Goal: Task Accomplishment & Management: Manage account settings

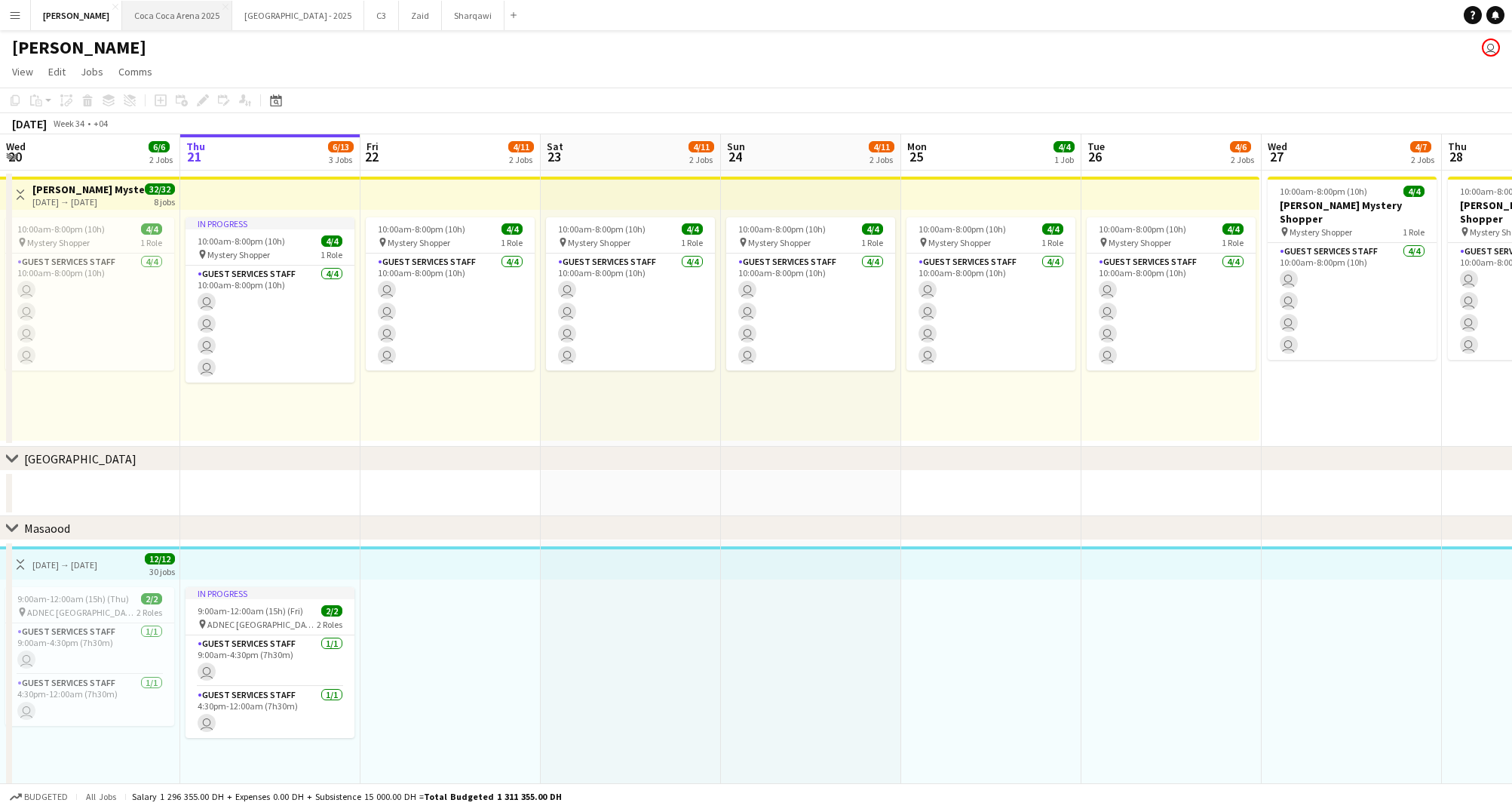
click at [148, 20] on button "[GEOGRAPHIC_DATA] 2025 Close" at bounding box center [177, 16] width 110 height 30
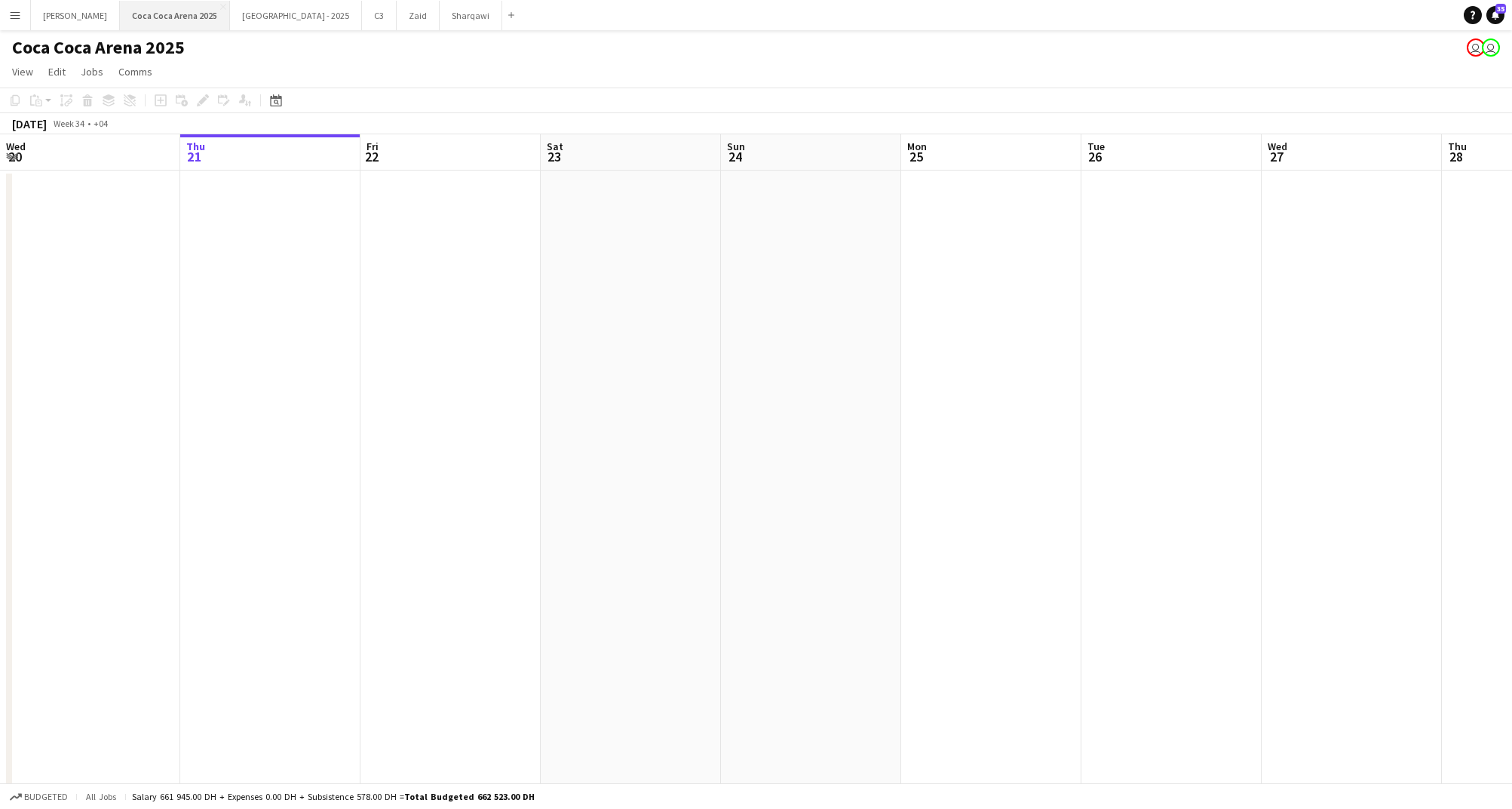
click at [150, 20] on button "[GEOGRAPHIC_DATA] 2025 Close" at bounding box center [175, 16] width 110 height 30
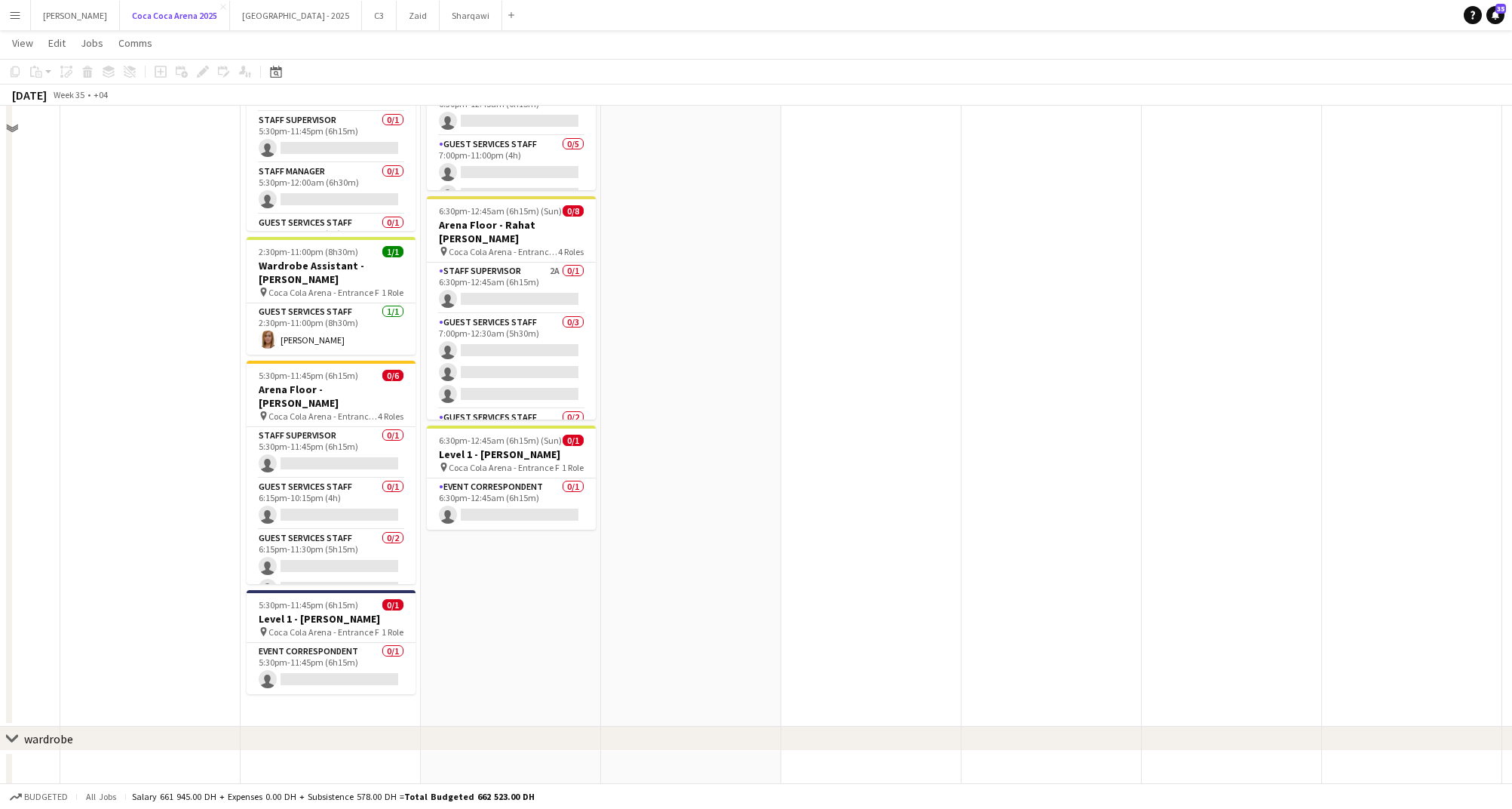
scroll to position [449, 0]
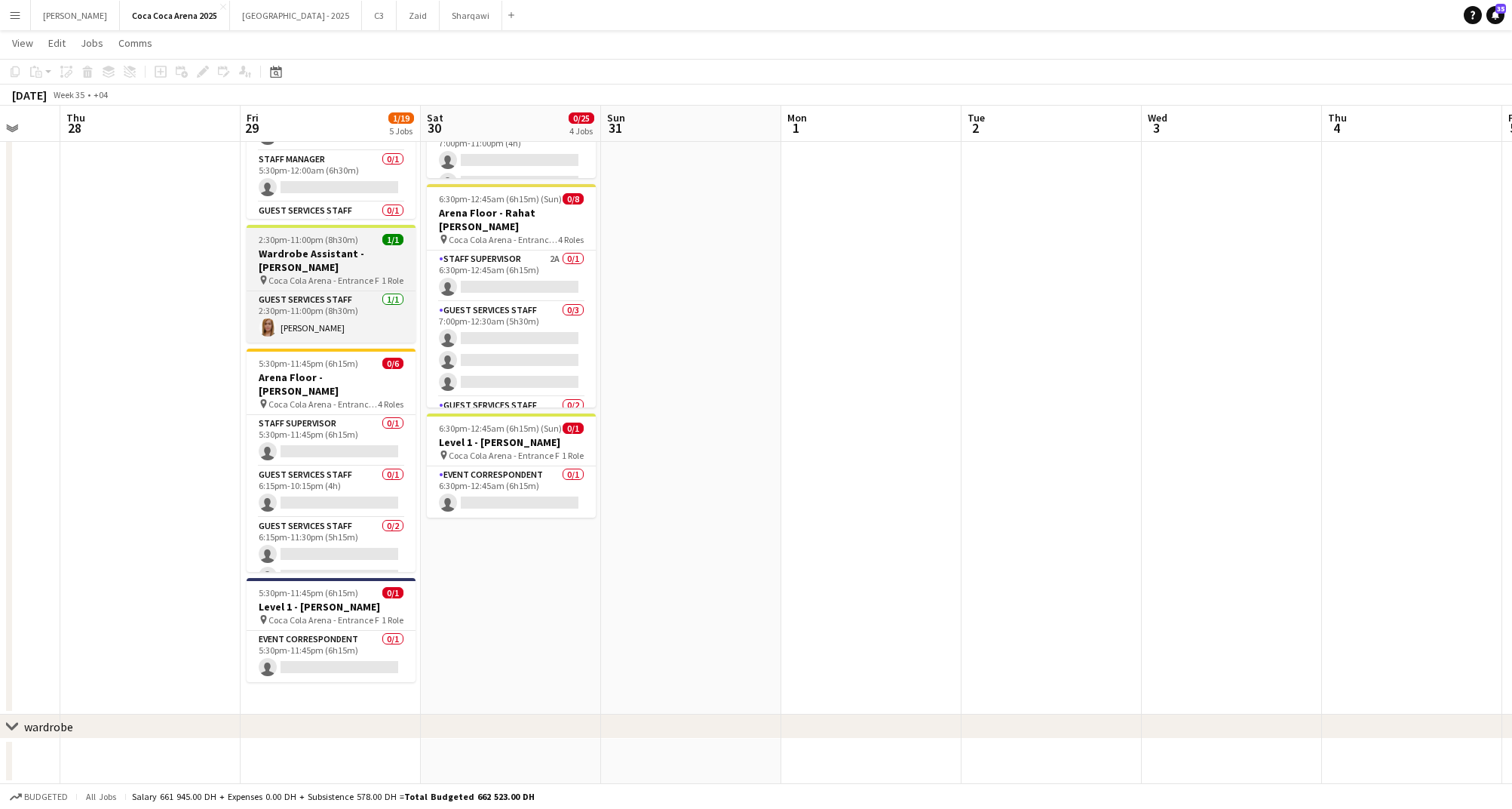
click at [354, 242] on span "2:30pm-11:00pm (8h30m)" at bounding box center [308, 239] width 100 height 11
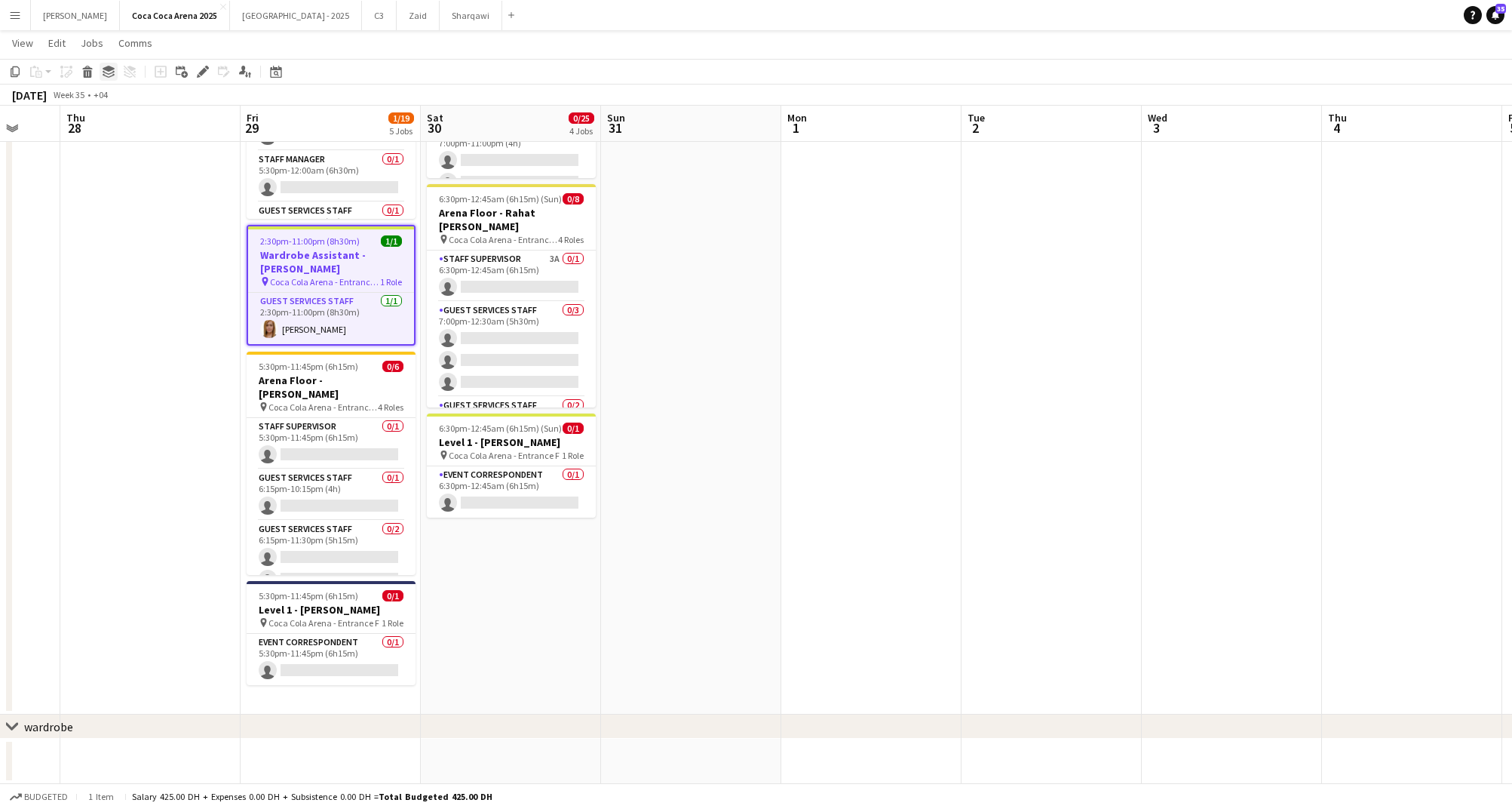
click at [109, 70] on icon at bounding box center [109, 69] width 12 height 6
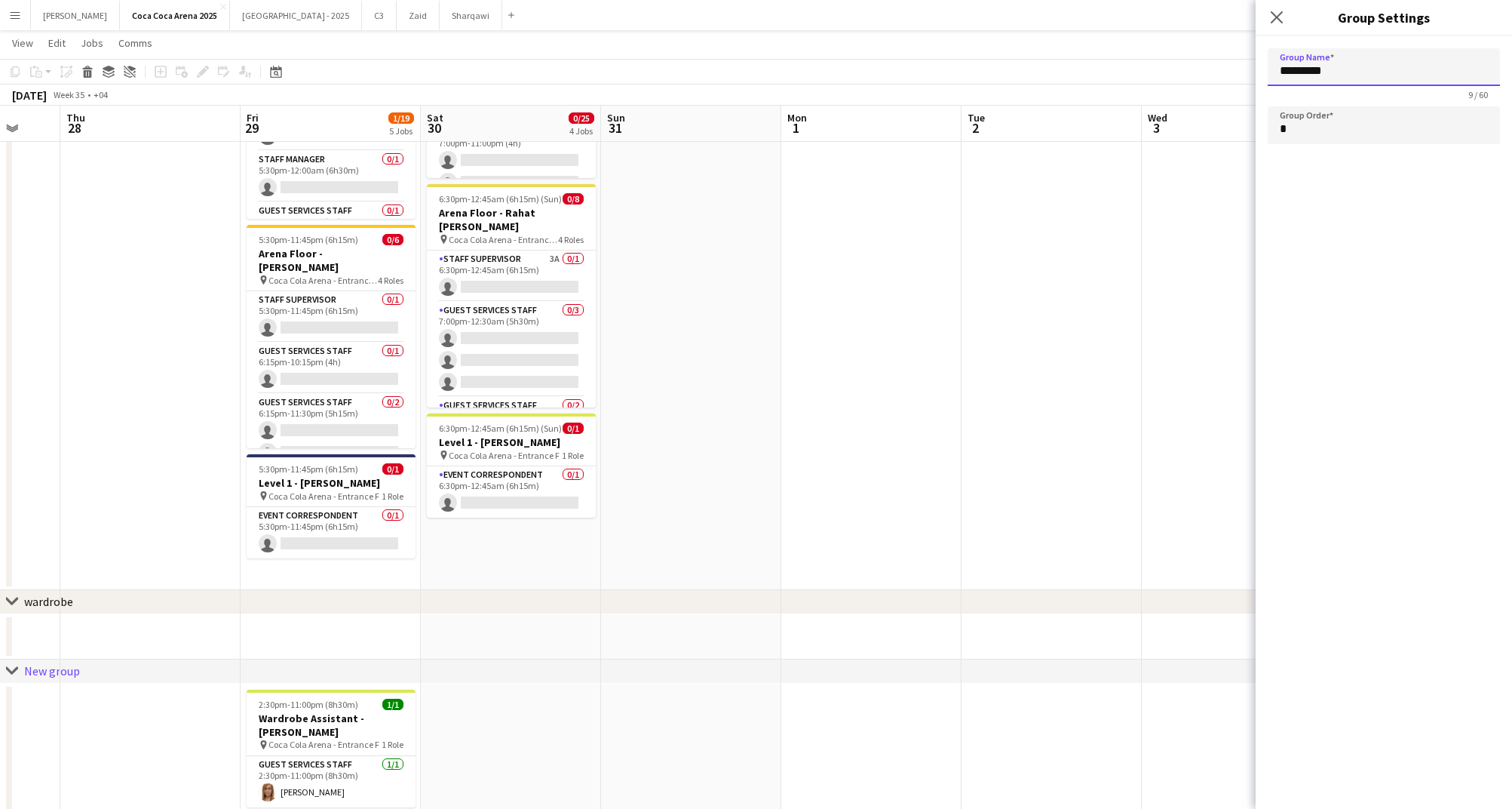
click at [1366, 75] on input "*********" at bounding box center [1383, 67] width 232 height 37
type input "*"
type input "********"
click at [1283, 23] on icon at bounding box center [1277, 17] width 14 height 14
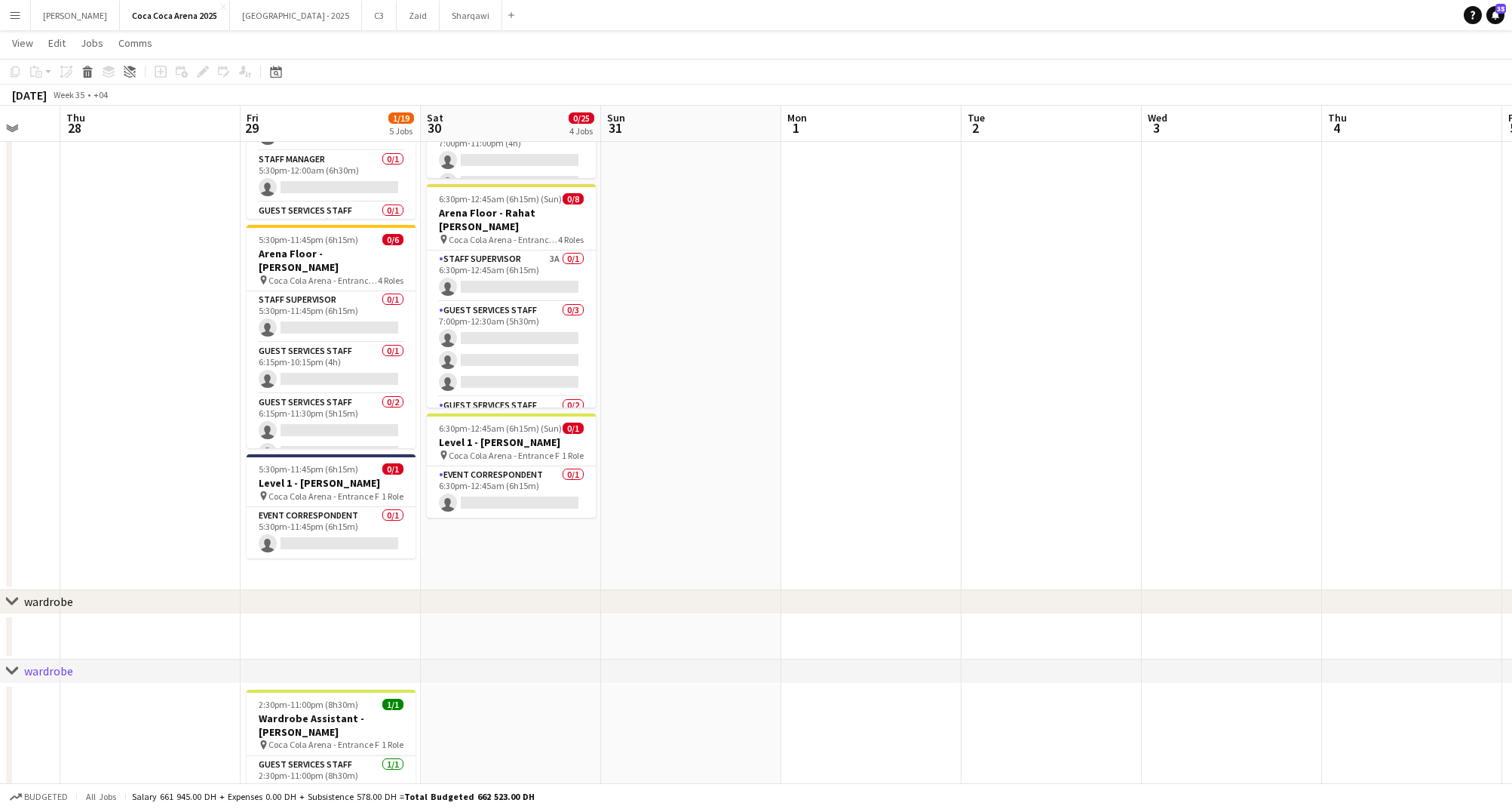
click at [1081, 267] on app-date-cell at bounding box center [1051, 155] width 180 height 871
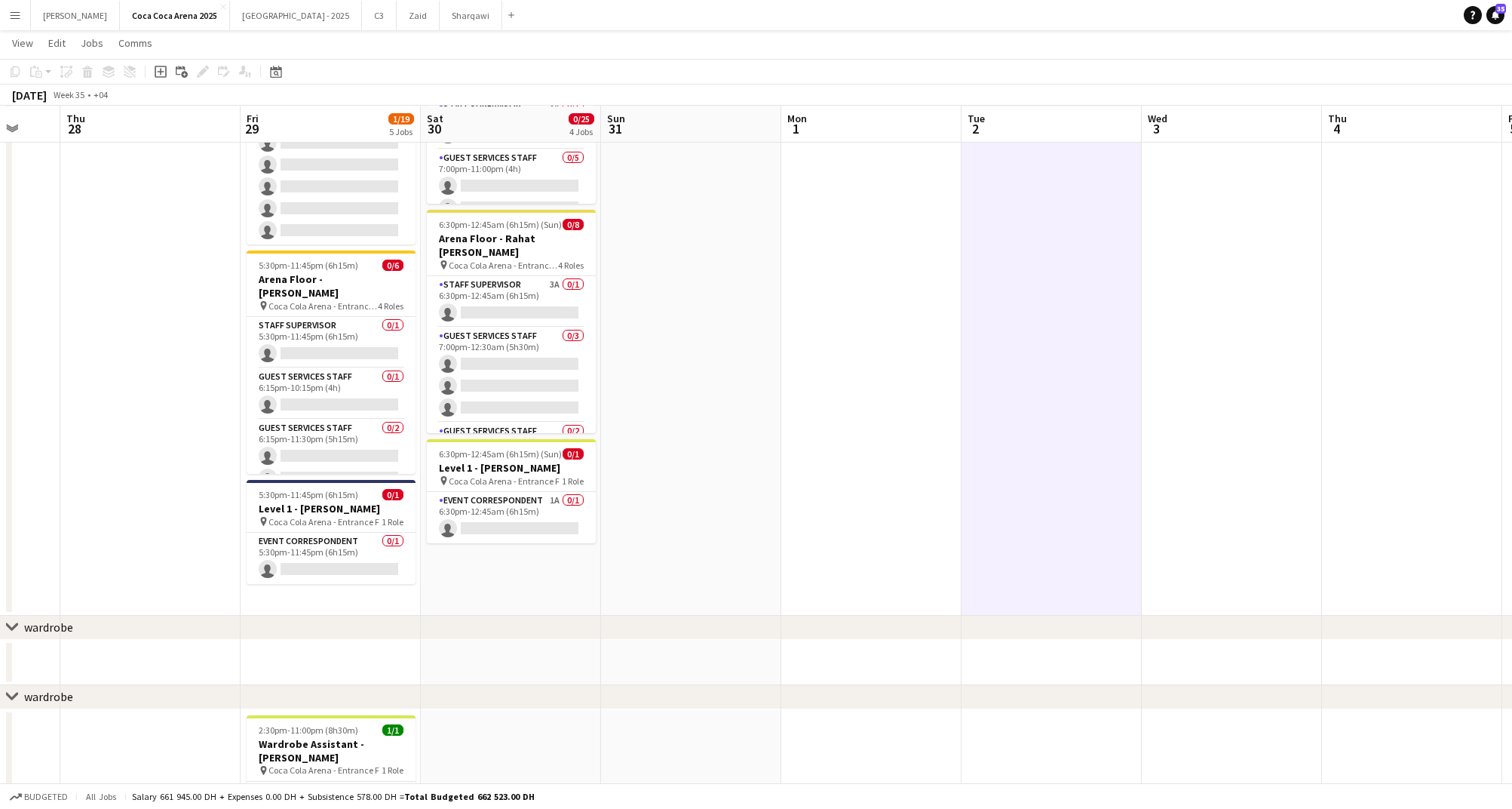
scroll to position [427, 0]
click at [16, 626] on icon "chevron-right" at bounding box center [12, 624] width 12 height 12
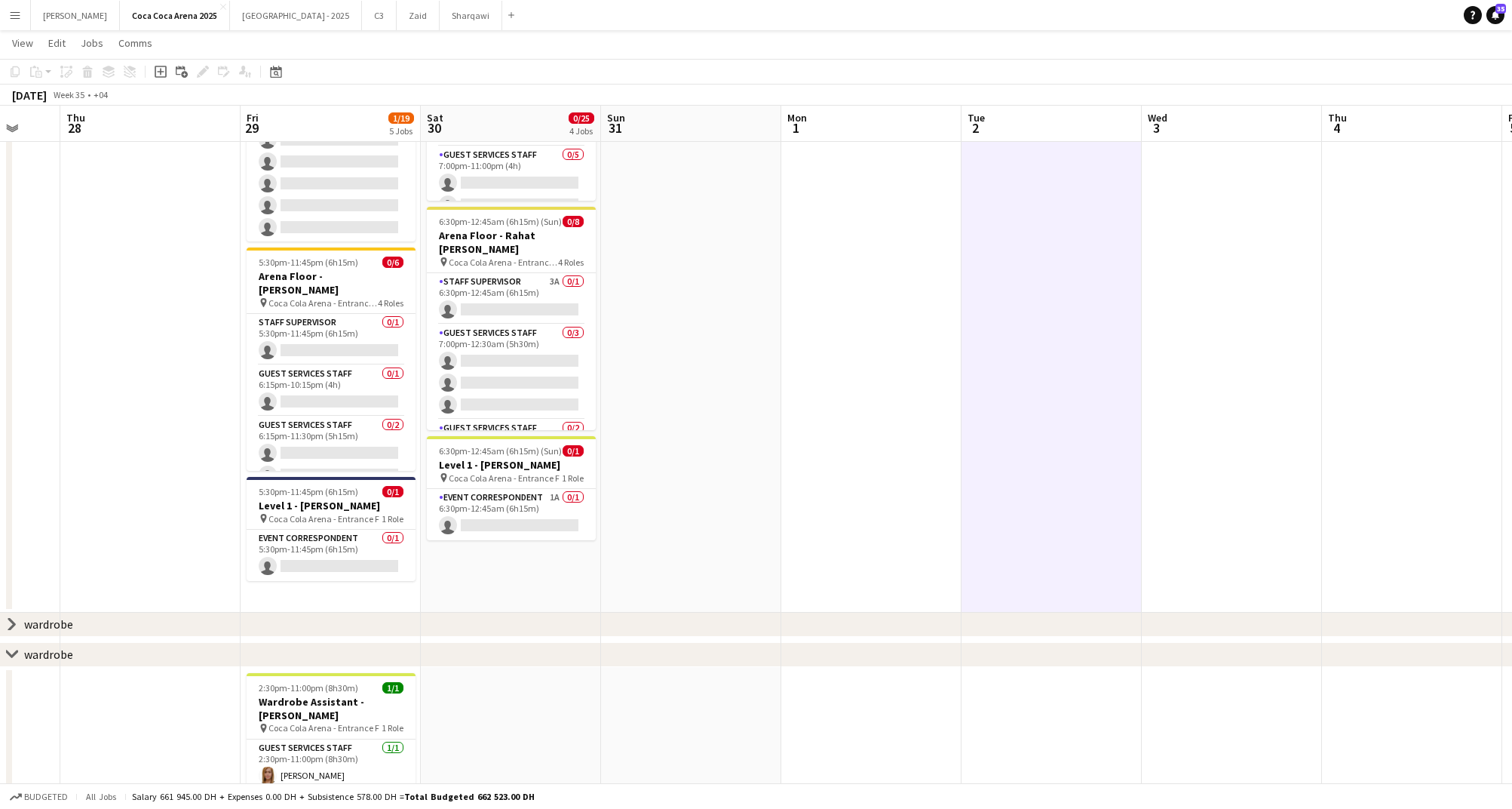
click at [16, 626] on icon "chevron-right" at bounding box center [12, 624] width 12 height 12
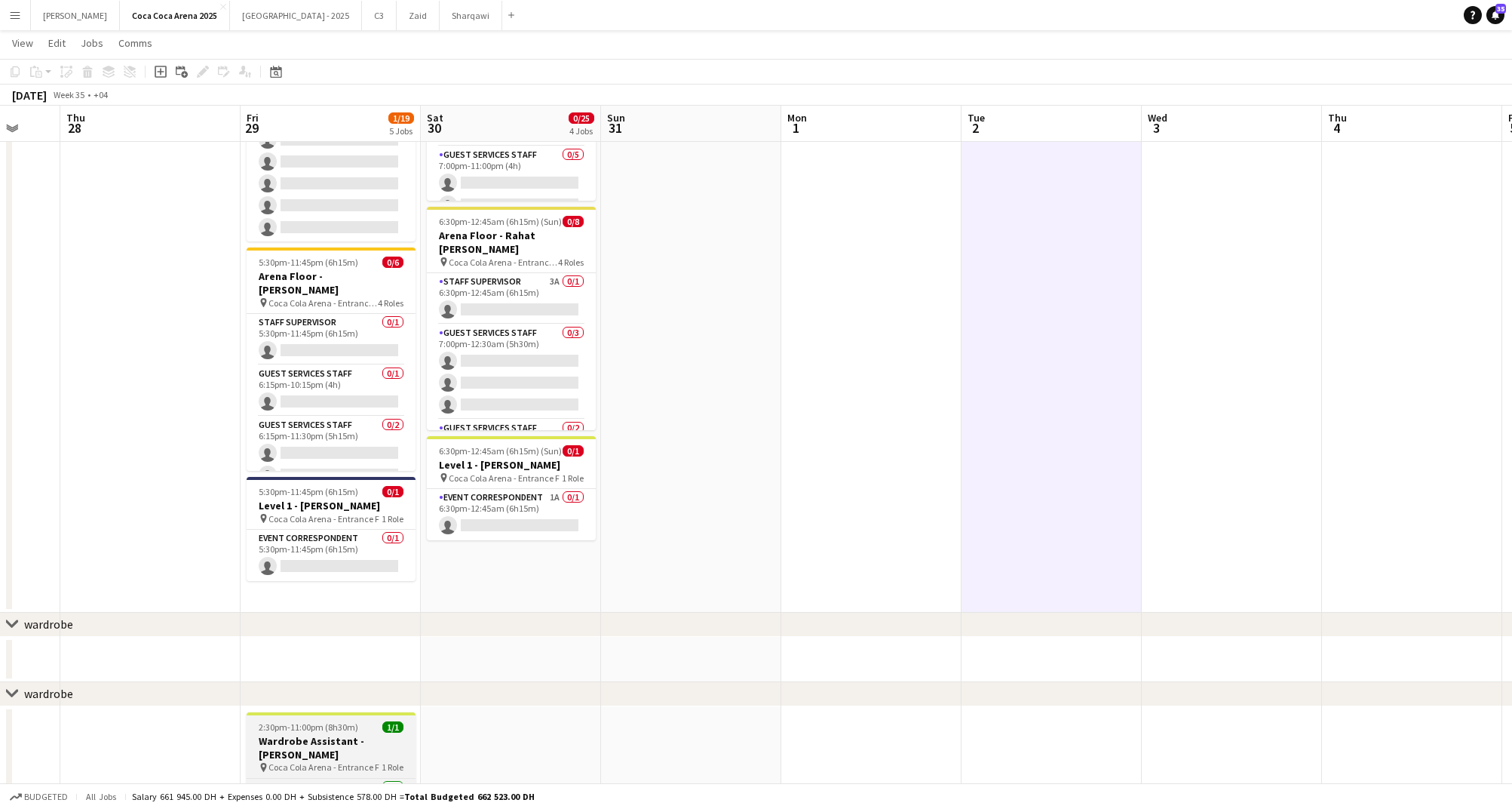
click at [295, 758] on h3 "Wardrobe Assistant - [PERSON_NAME]" at bounding box center [331, 747] width 169 height 27
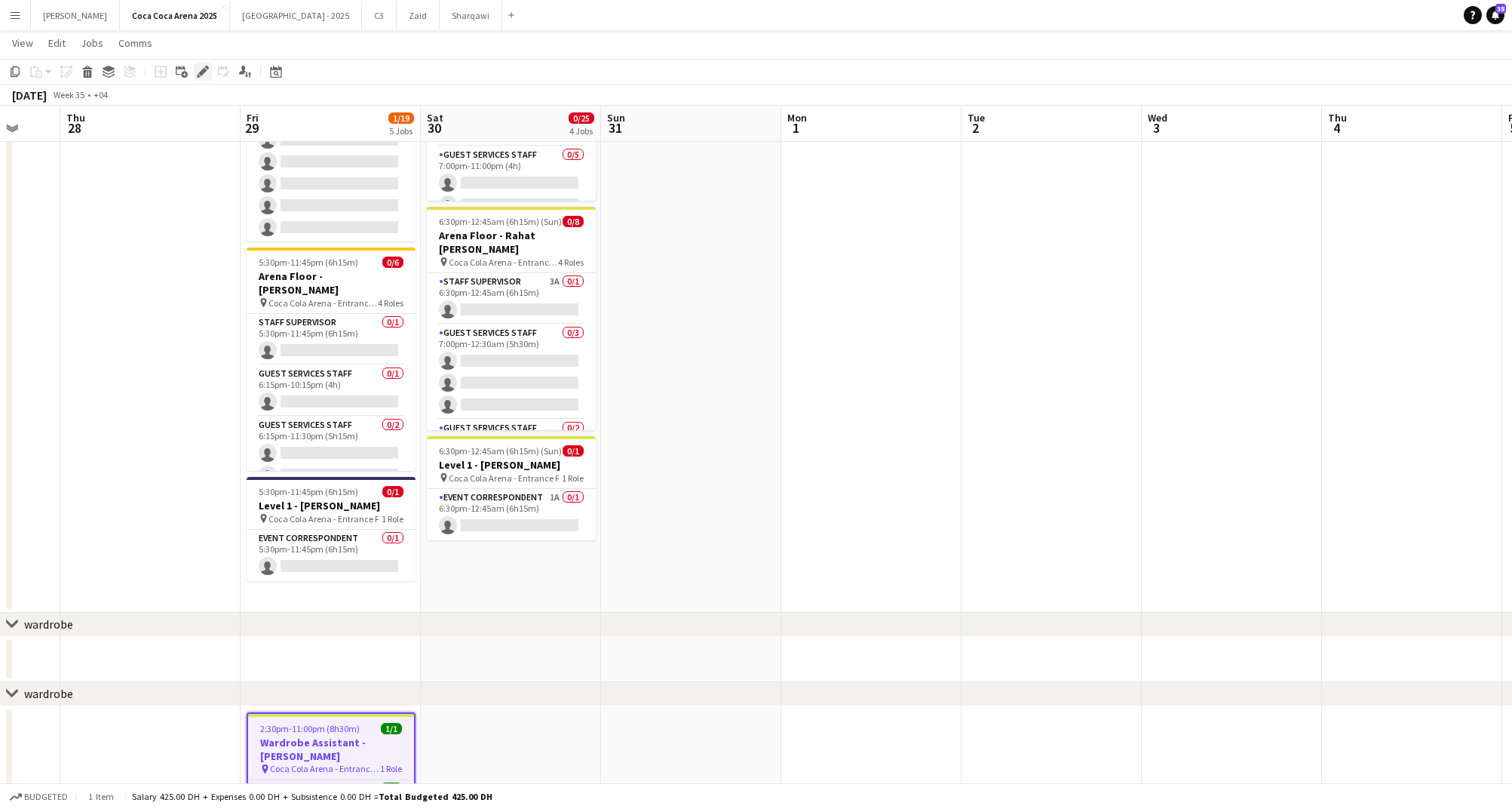
click at [197, 71] on icon "Edit" at bounding box center [203, 72] width 12 height 12
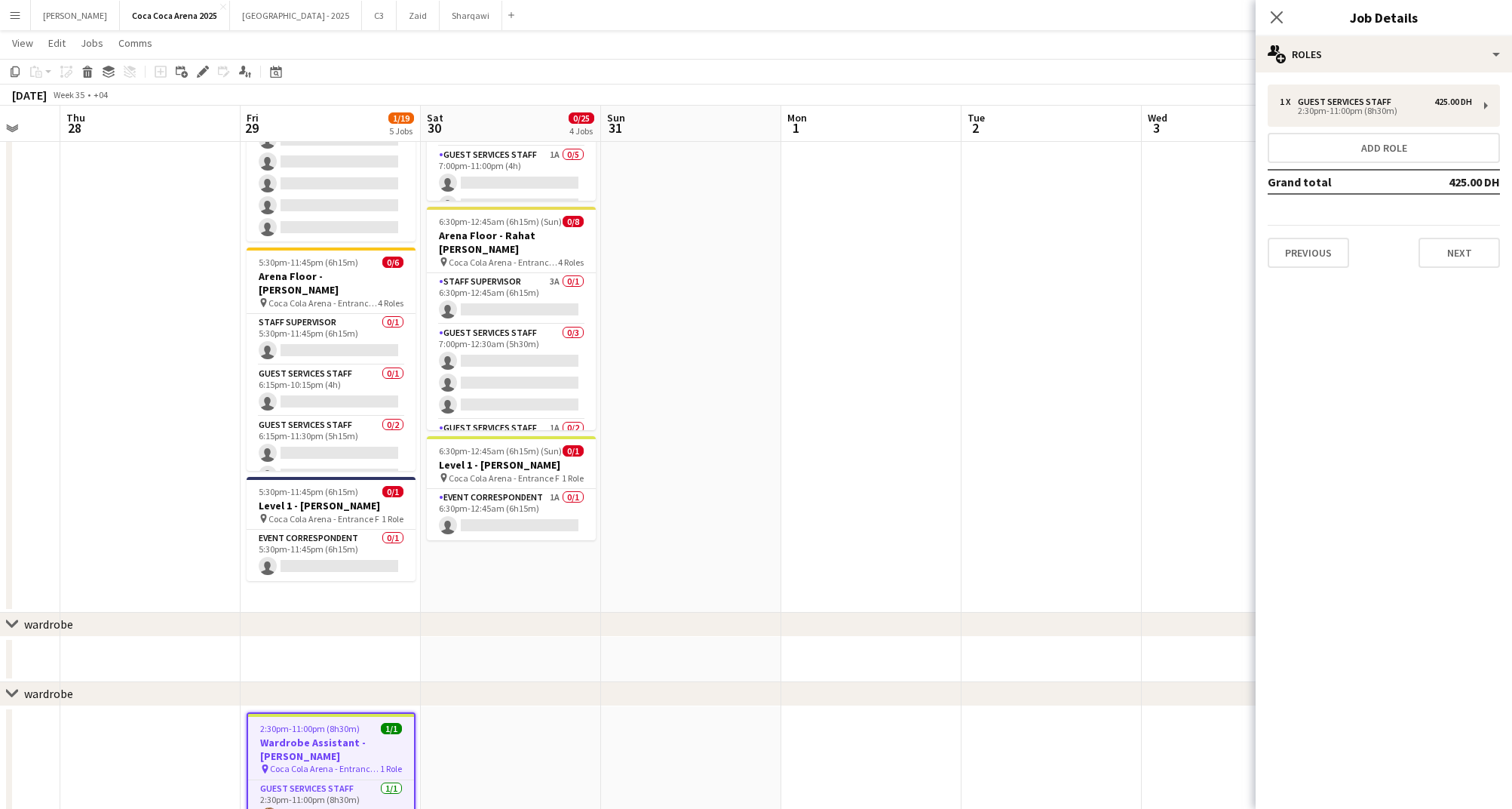
click at [1461, 229] on div "Previous Next" at bounding box center [1383, 246] width 232 height 43
click at [1461, 247] on button "Next" at bounding box center [1460, 252] width 82 height 30
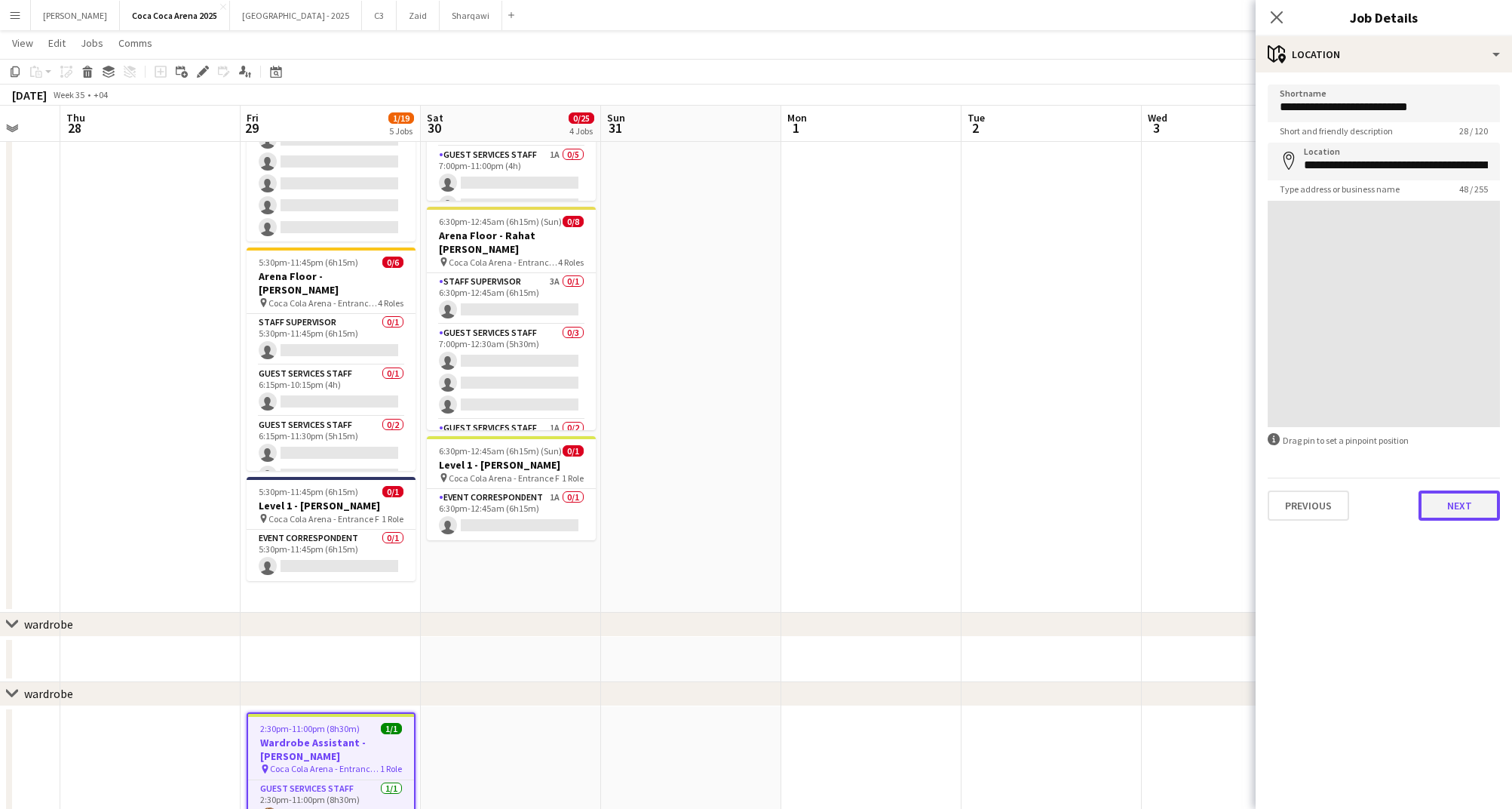
click at [1481, 512] on button "Next" at bounding box center [1460, 505] width 82 height 30
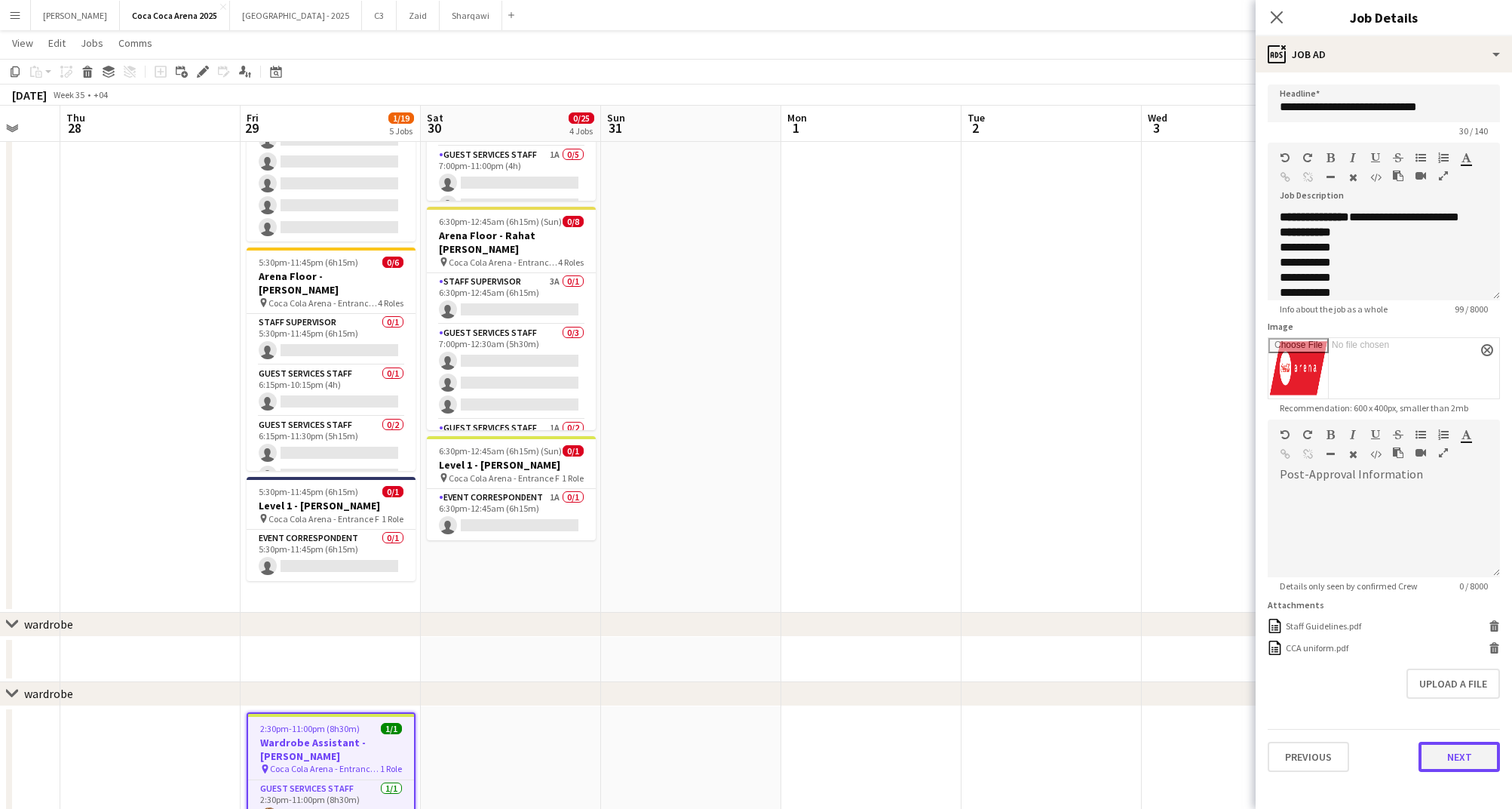
click at [1453, 752] on button "Next" at bounding box center [1460, 756] width 82 height 30
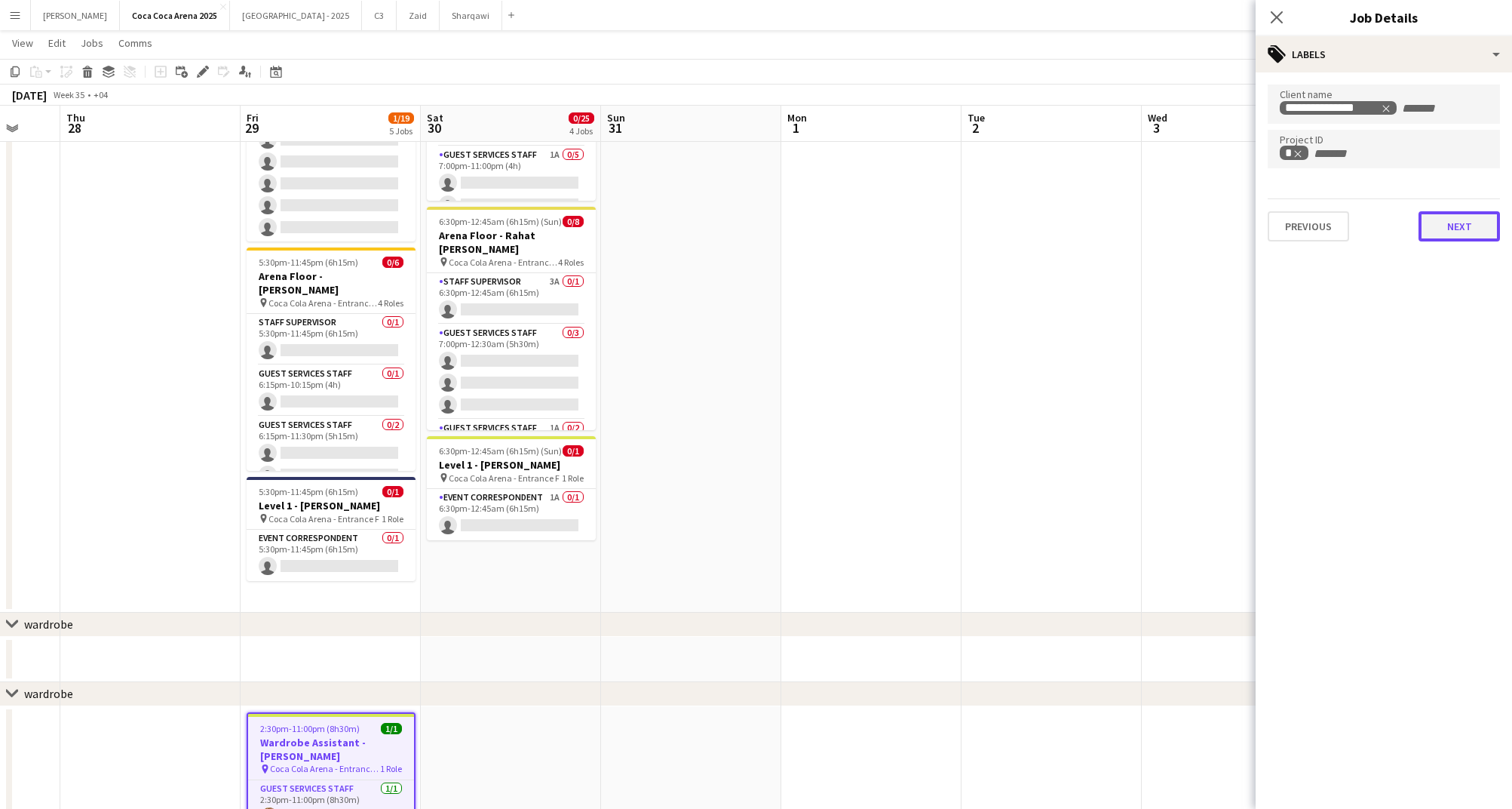
click at [1465, 229] on button "Next" at bounding box center [1460, 226] width 82 height 30
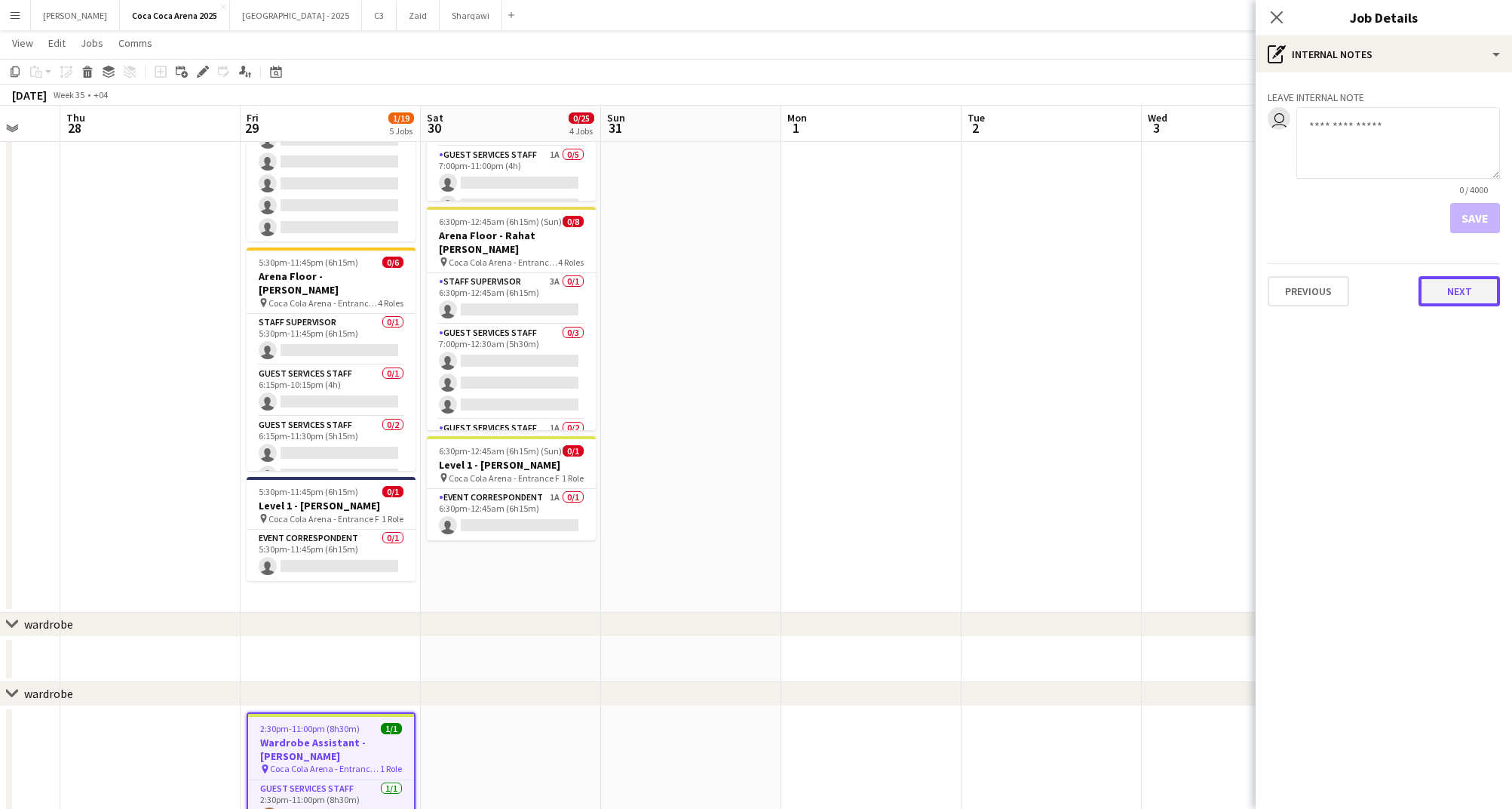
click at [1455, 299] on button "Next" at bounding box center [1460, 291] width 82 height 30
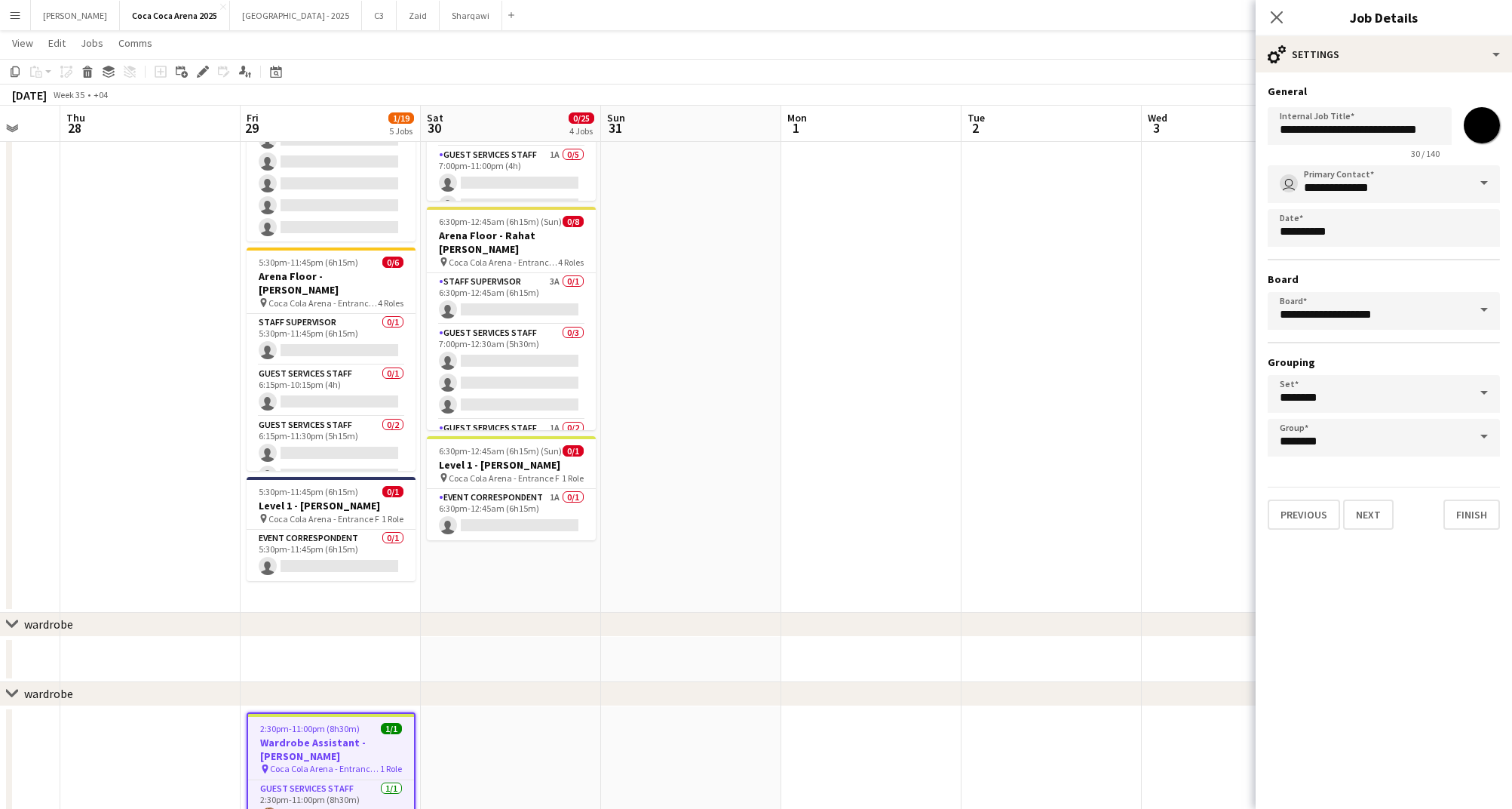
click at [1480, 391] on span at bounding box center [1484, 393] width 31 height 36
click at [1429, 574] on mat-expansion-panel "**********" at bounding box center [1383, 440] width 256 height 736
click at [1410, 439] on input "********" at bounding box center [1383, 437] width 232 height 37
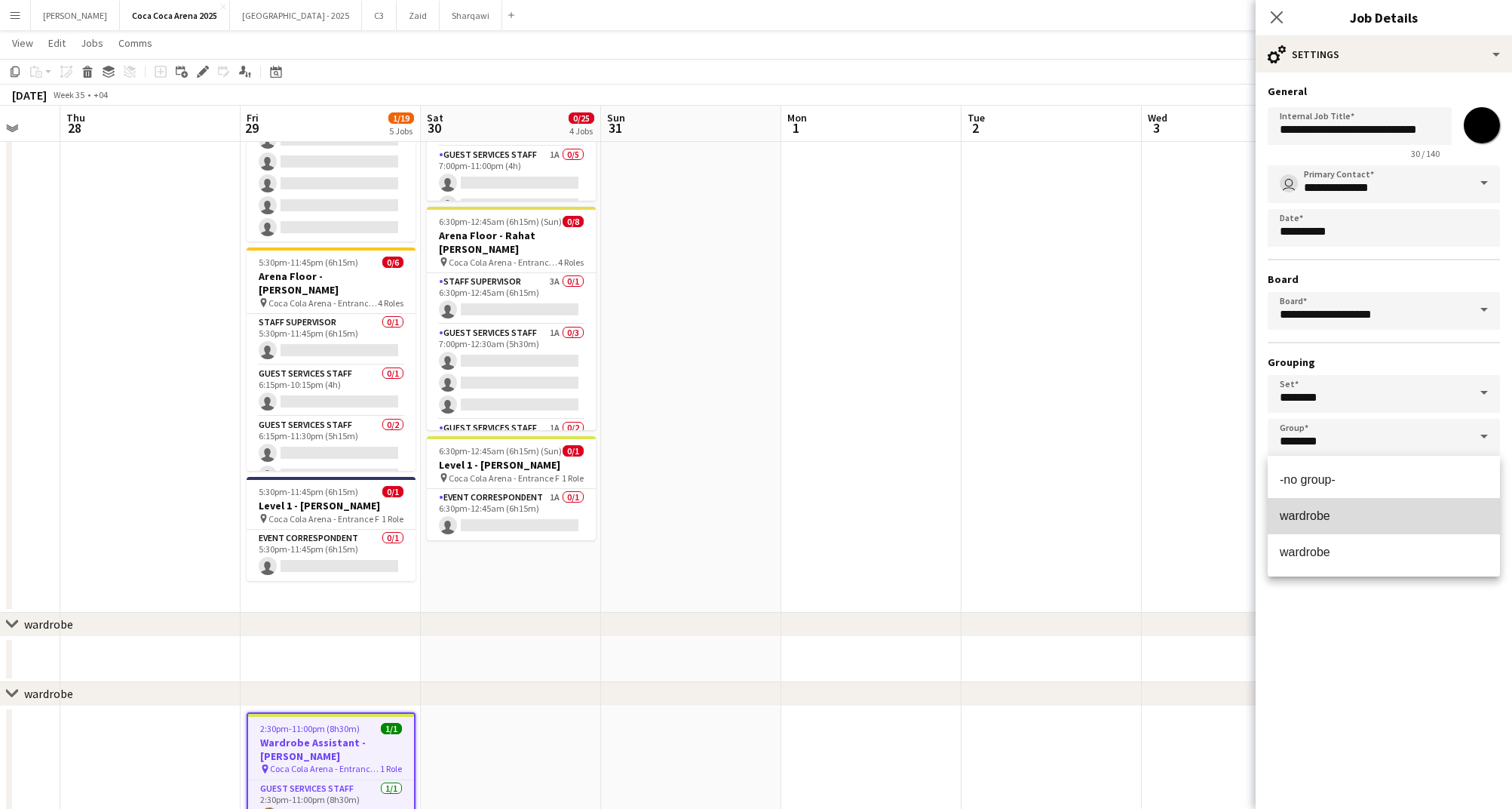
click at [1333, 513] on span "wardrobe" at bounding box center [1384, 515] width 209 height 14
type input "********"
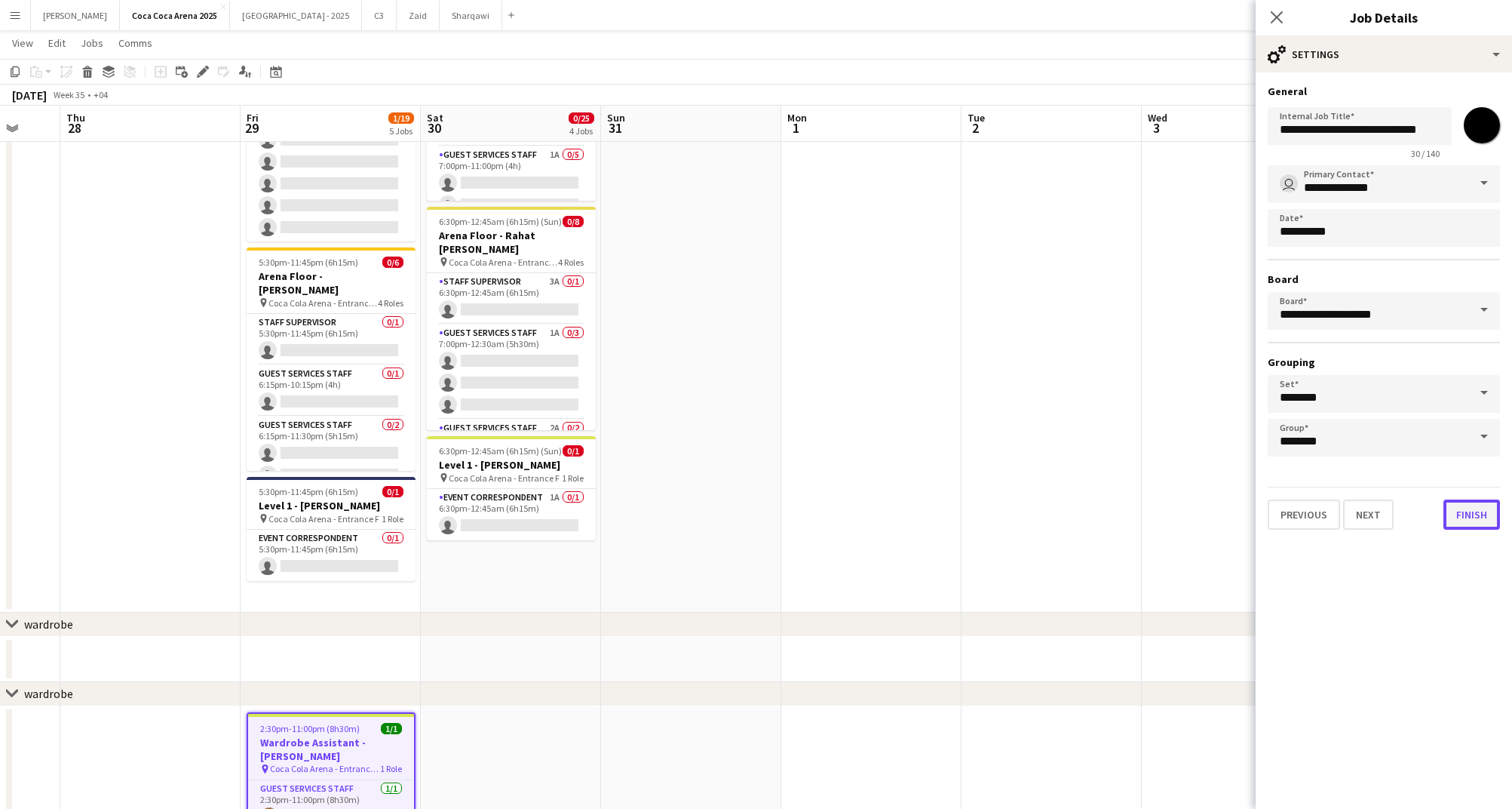
click at [1462, 511] on button "Finish" at bounding box center [1471, 514] width 56 height 30
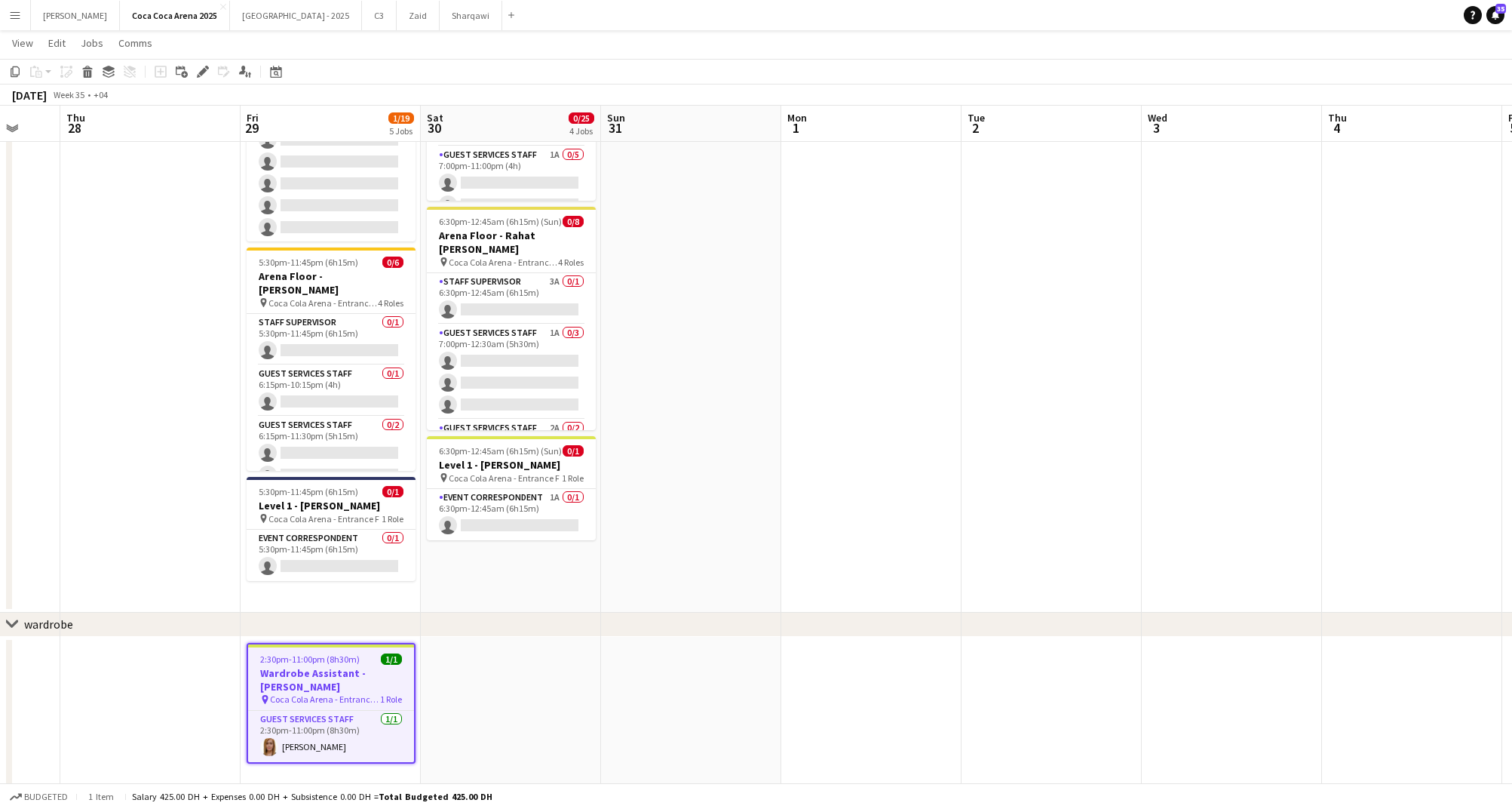
scroll to position [504, 0]
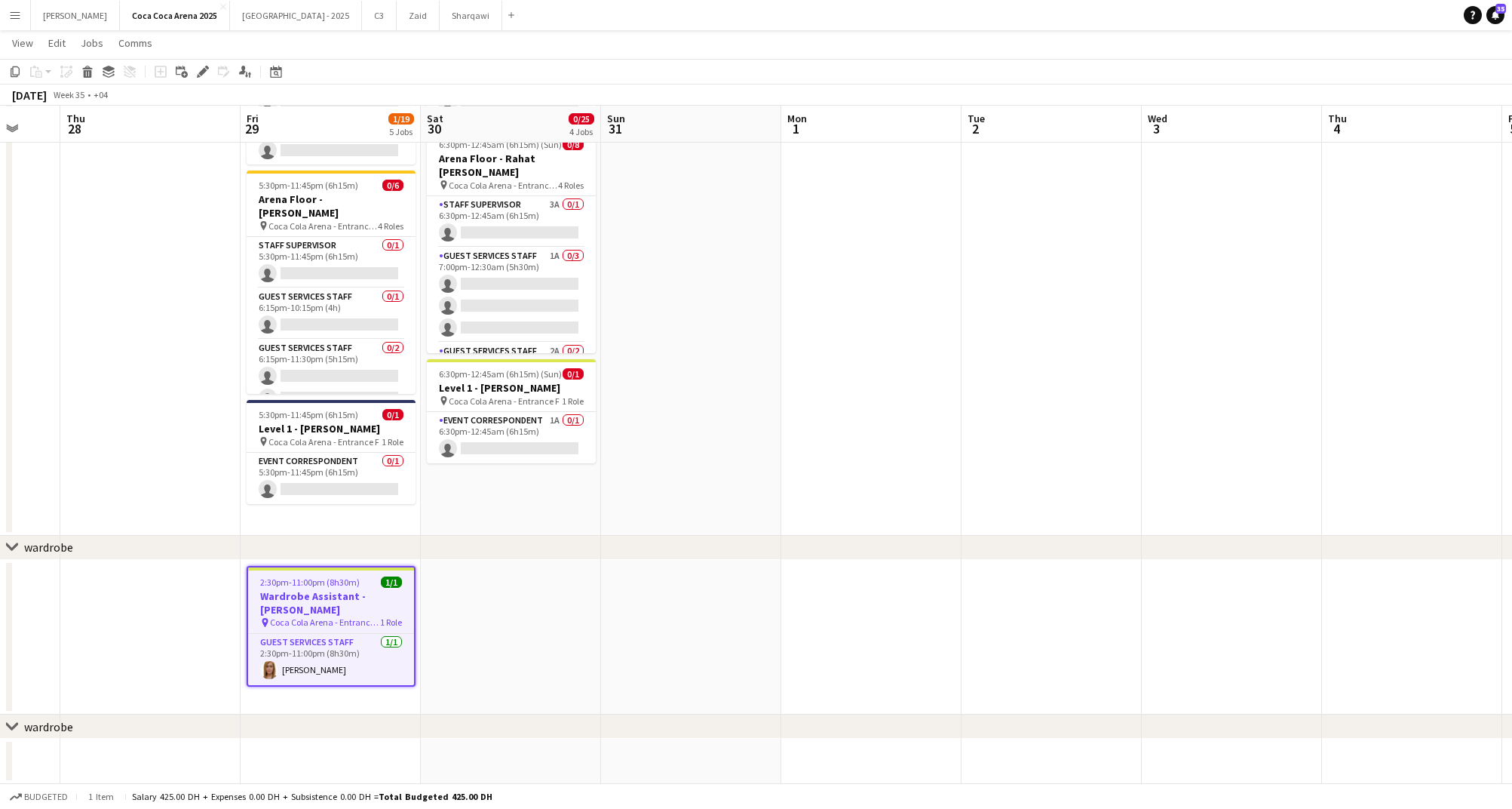
click at [42, 725] on div "wardrobe" at bounding box center [49, 726] width 49 height 15
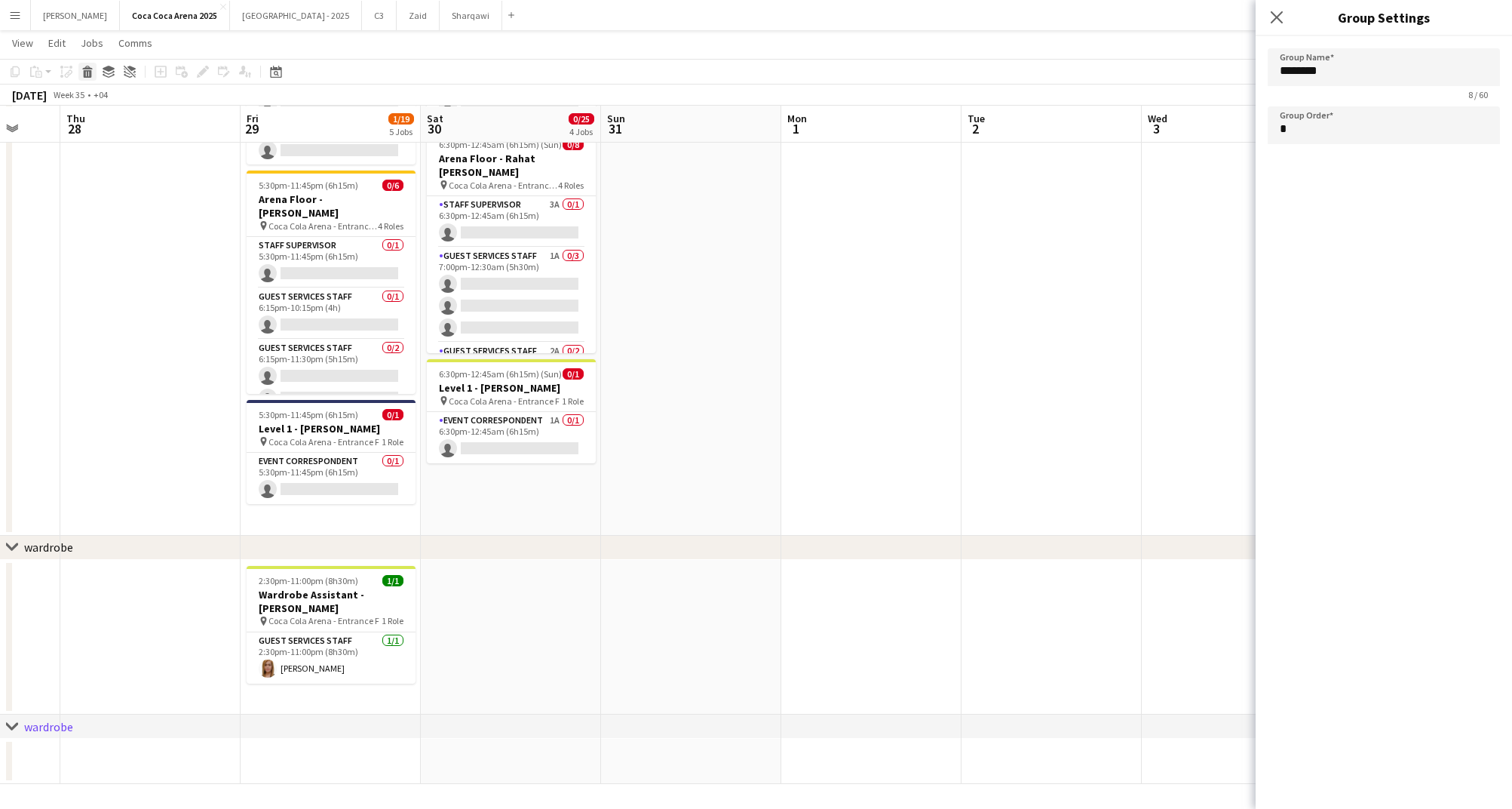
click at [83, 71] on icon "Delete" at bounding box center [88, 72] width 12 height 12
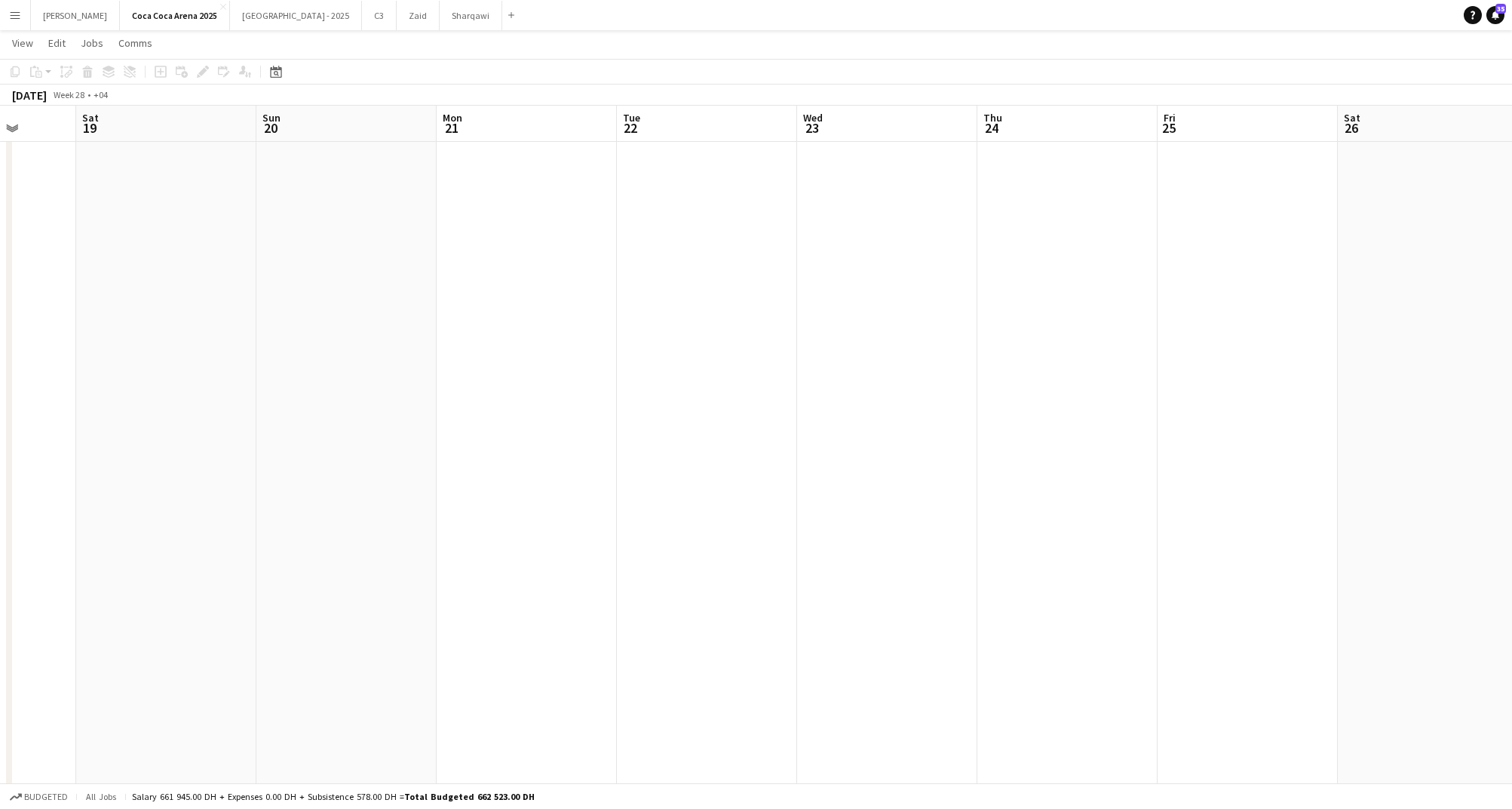
scroll to position [0, 388]
